Goal: Task Accomplishment & Management: Manage account settings

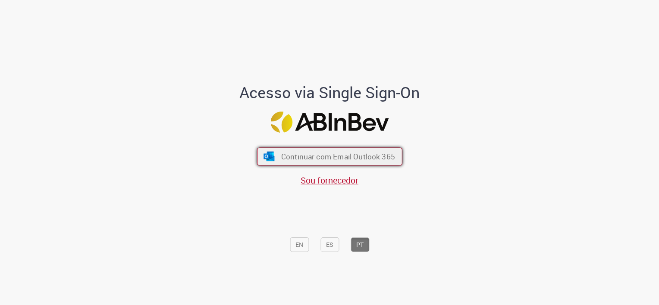
click at [310, 157] on span "Continuar com Email Outlook 365" at bounding box center [338, 157] width 114 height 10
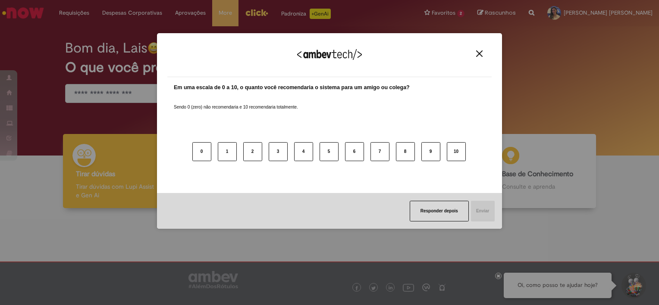
click at [483, 54] on button "Close" at bounding box center [479, 53] width 12 height 7
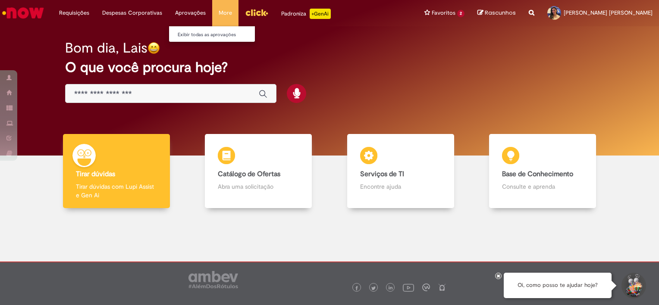
click at [188, 11] on li "Aprovações Exibir todas as aprovações" at bounding box center [191, 13] width 44 height 26
drag, startPoint x: 190, startPoint y: 32, endPoint x: 241, endPoint y: 29, distance: 51.0
click at [190, 32] on link "Exibir todas as aprovações" at bounding box center [216, 34] width 95 height 9
